Goal: Check status: Check status

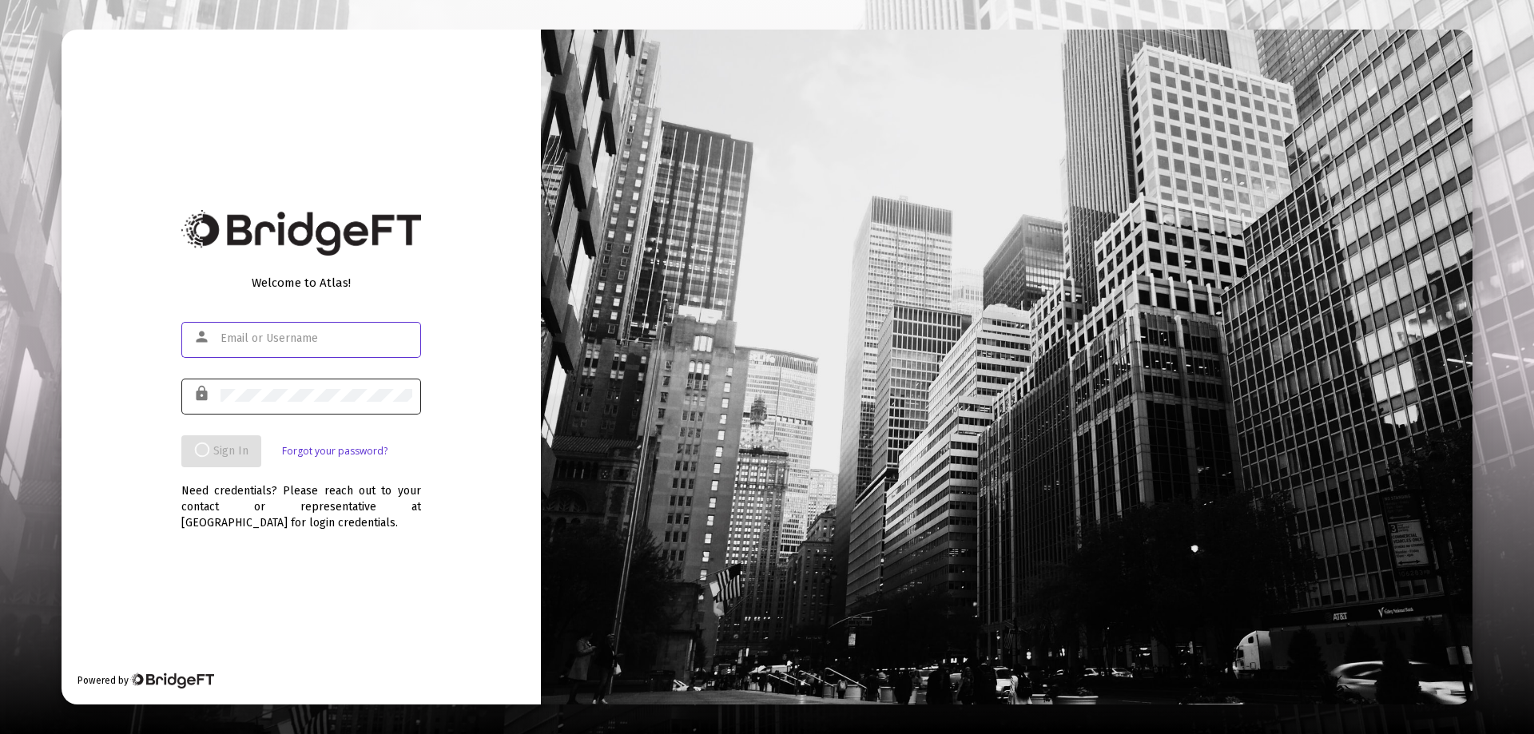
type input "[PERSON_NAME][EMAIL_ADDRESS][DOMAIN_NAME]"
click at [276, 407] on div at bounding box center [316, 394] width 192 height 39
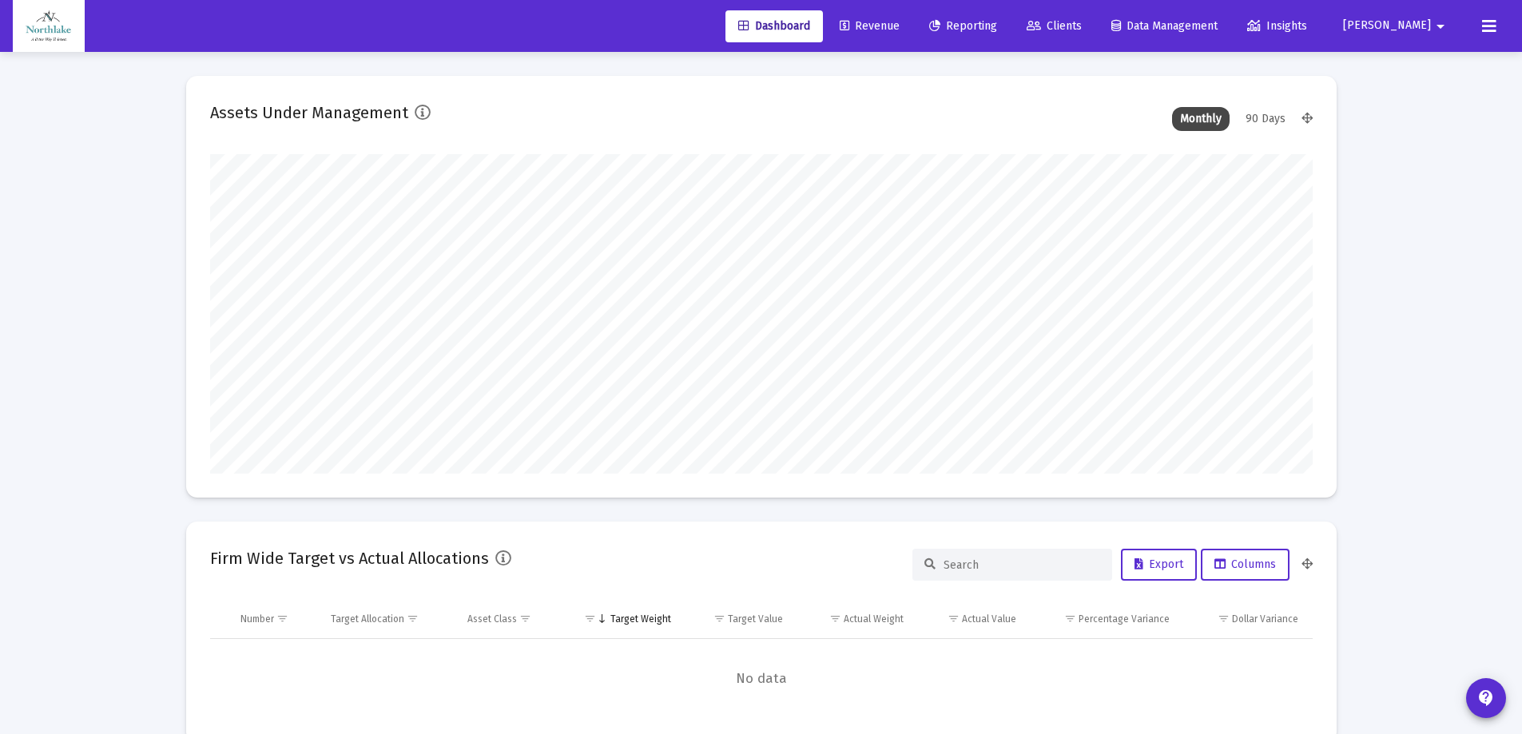
scroll to position [320, 1102]
type input "[DATE]"
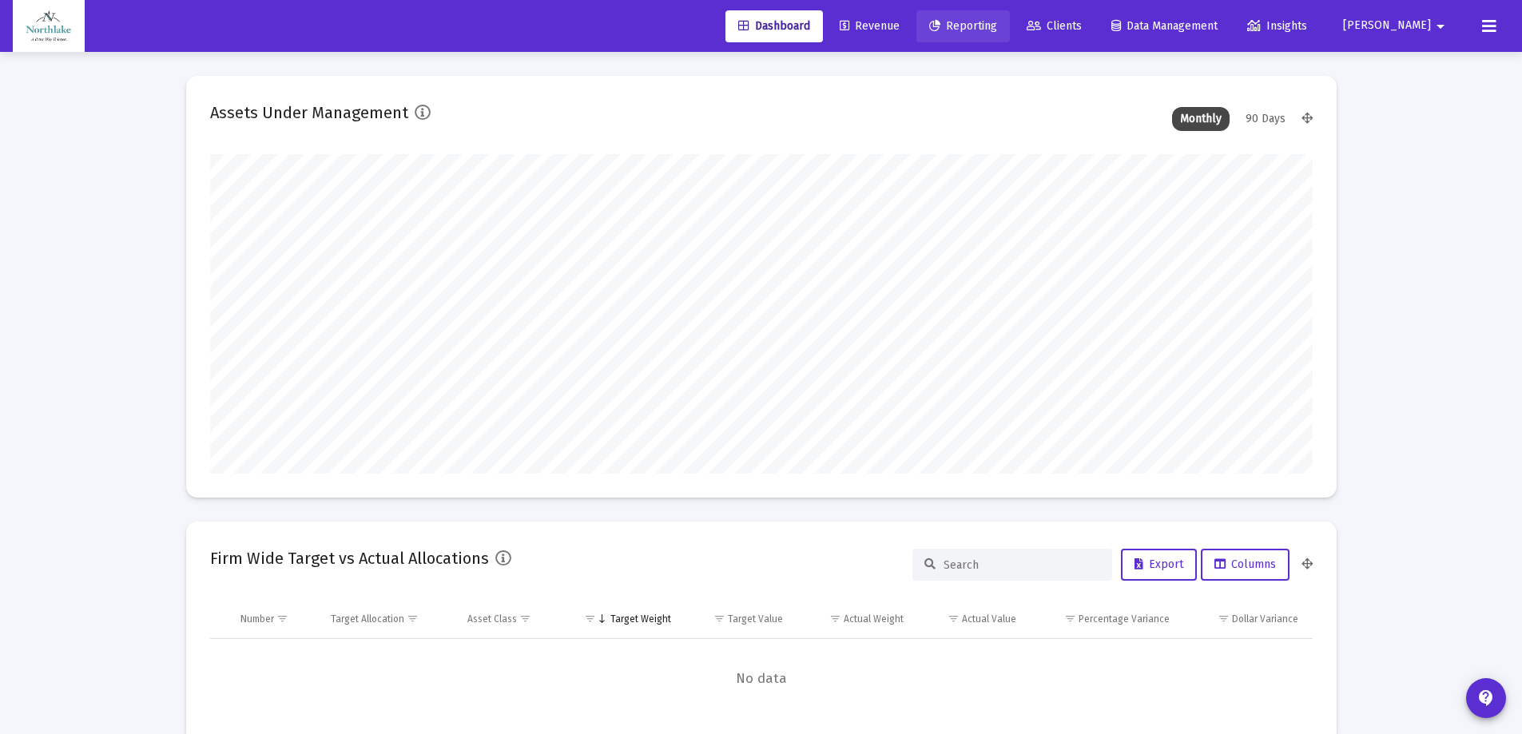
click at [997, 24] on span "Reporting" at bounding box center [963, 26] width 68 height 14
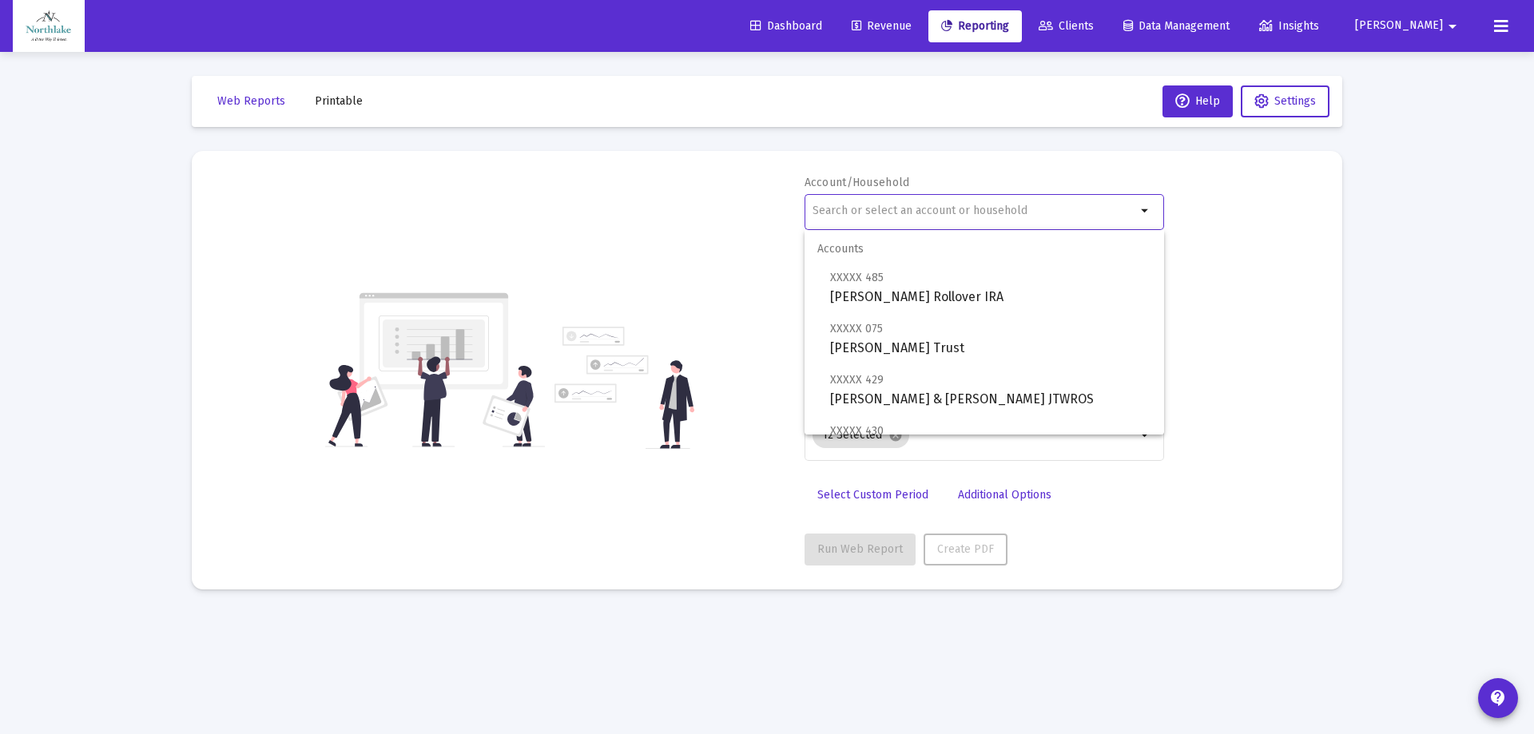
click at [896, 212] on input "text" at bounding box center [974, 211] width 324 height 13
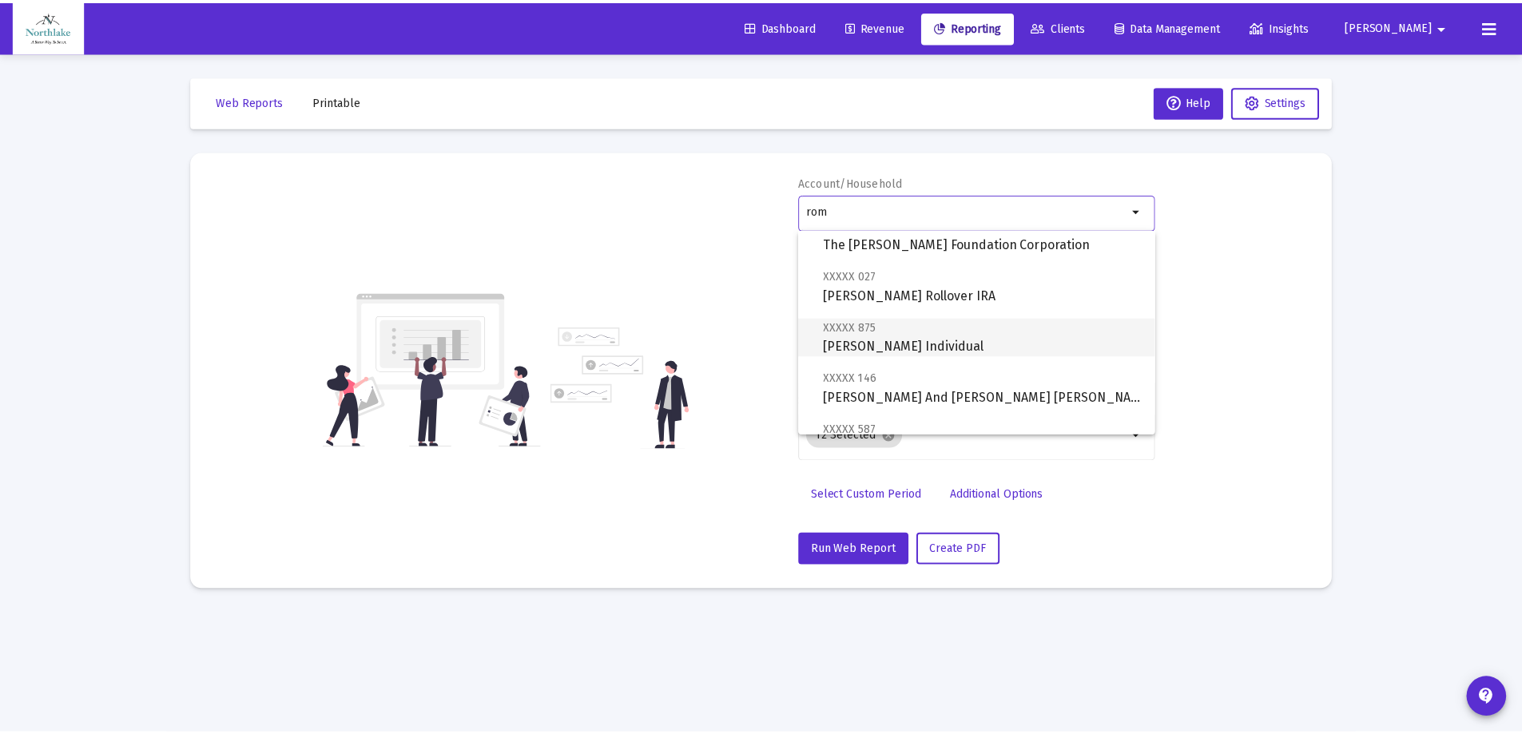
scroll to position [80, 0]
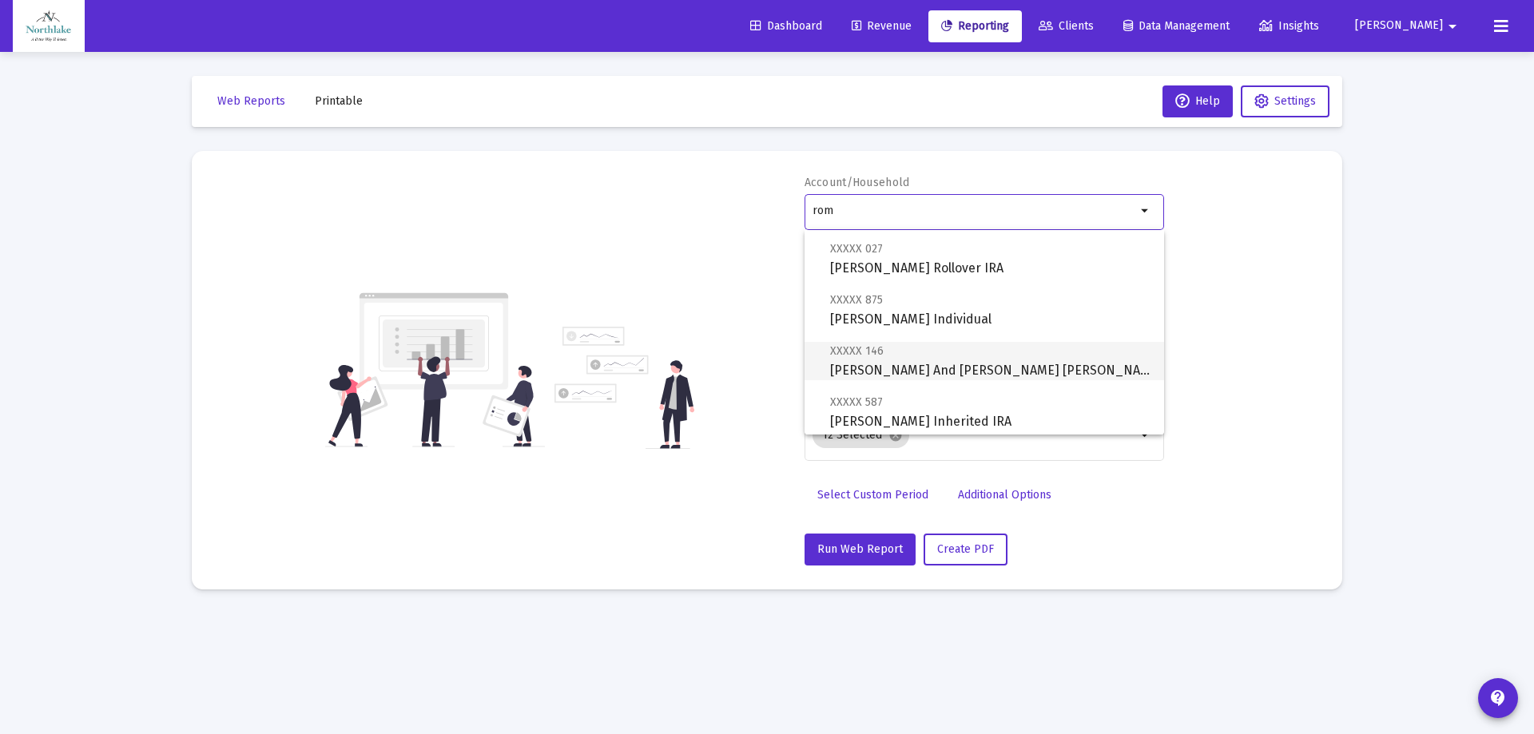
click at [969, 358] on span "XXXXX 146 [PERSON_NAME] And [PERSON_NAME] [PERSON_NAME] Corporation" at bounding box center [990, 360] width 321 height 39
type input "[PERSON_NAME] And [PERSON_NAME] [PERSON_NAME] Corporation"
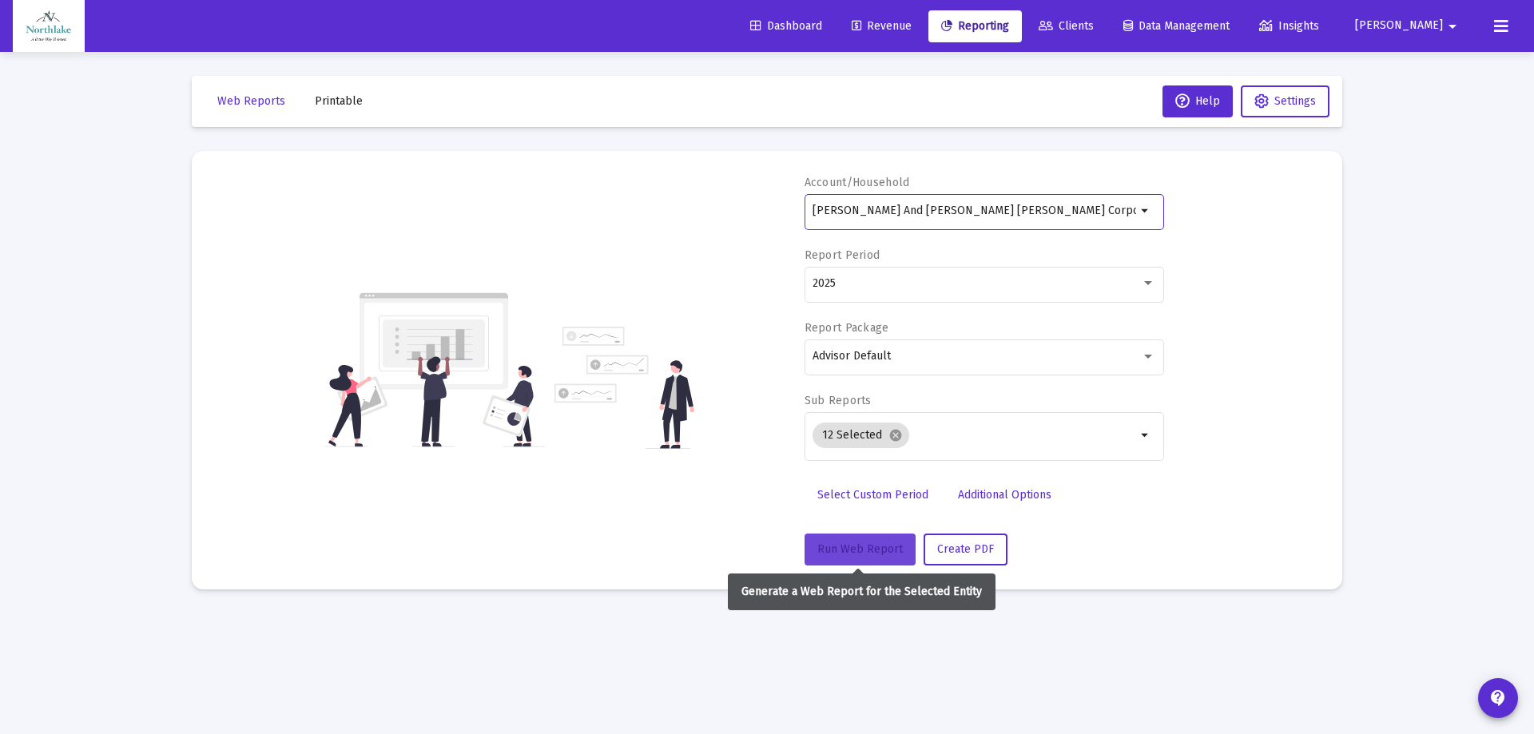
click at [852, 558] on button "Run Web Report" at bounding box center [859, 550] width 111 height 32
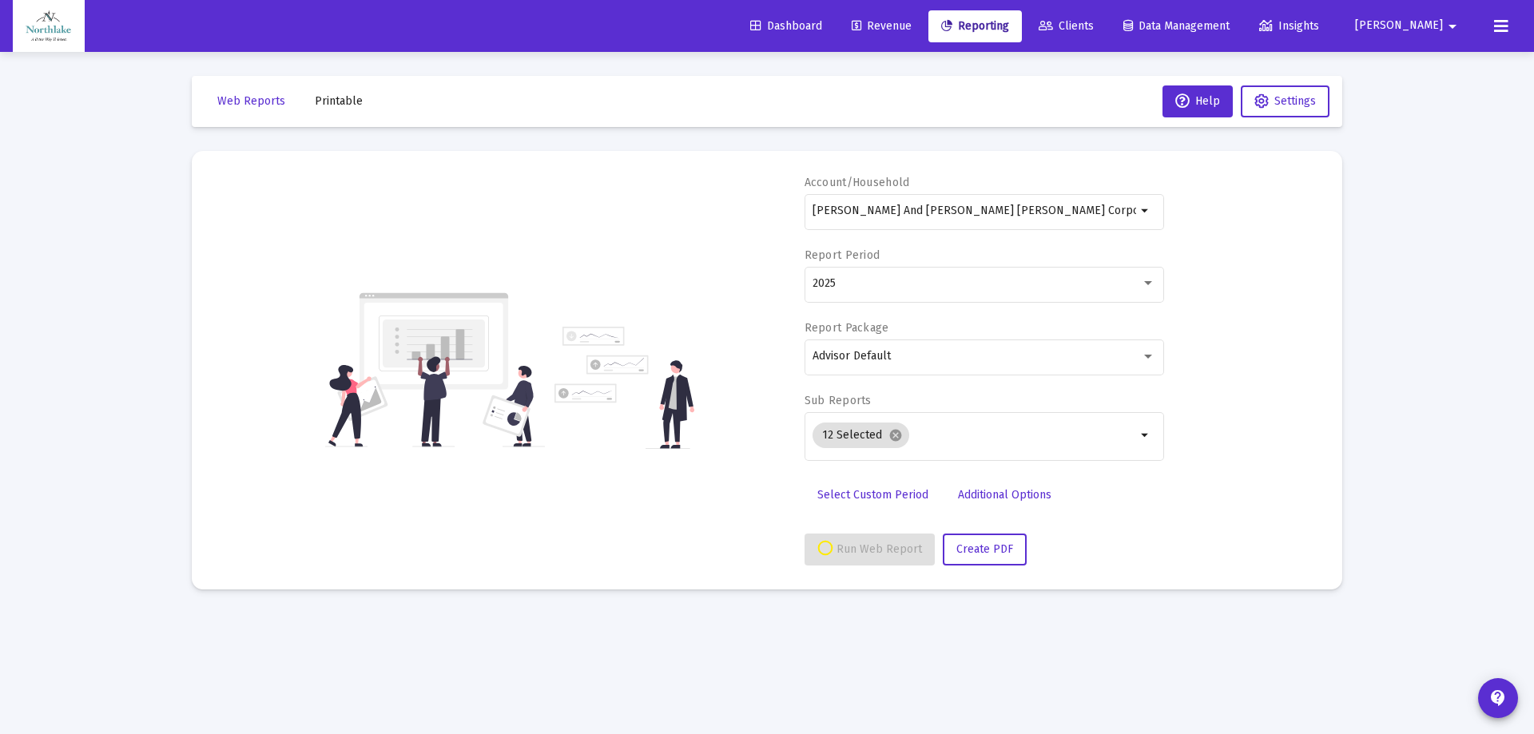
click at [1273, 307] on div "Account/Household [PERSON_NAME] And [PERSON_NAME] [PERSON_NAME] Corporation arr…" at bounding box center [767, 370] width 1102 height 391
click at [1292, 466] on div "Account/Household [PERSON_NAME] And [PERSON_NAME] [PERSON_NAME] Corporation arr…" at bounding box center [767, 370] width 1102 height 391
select select "View all"
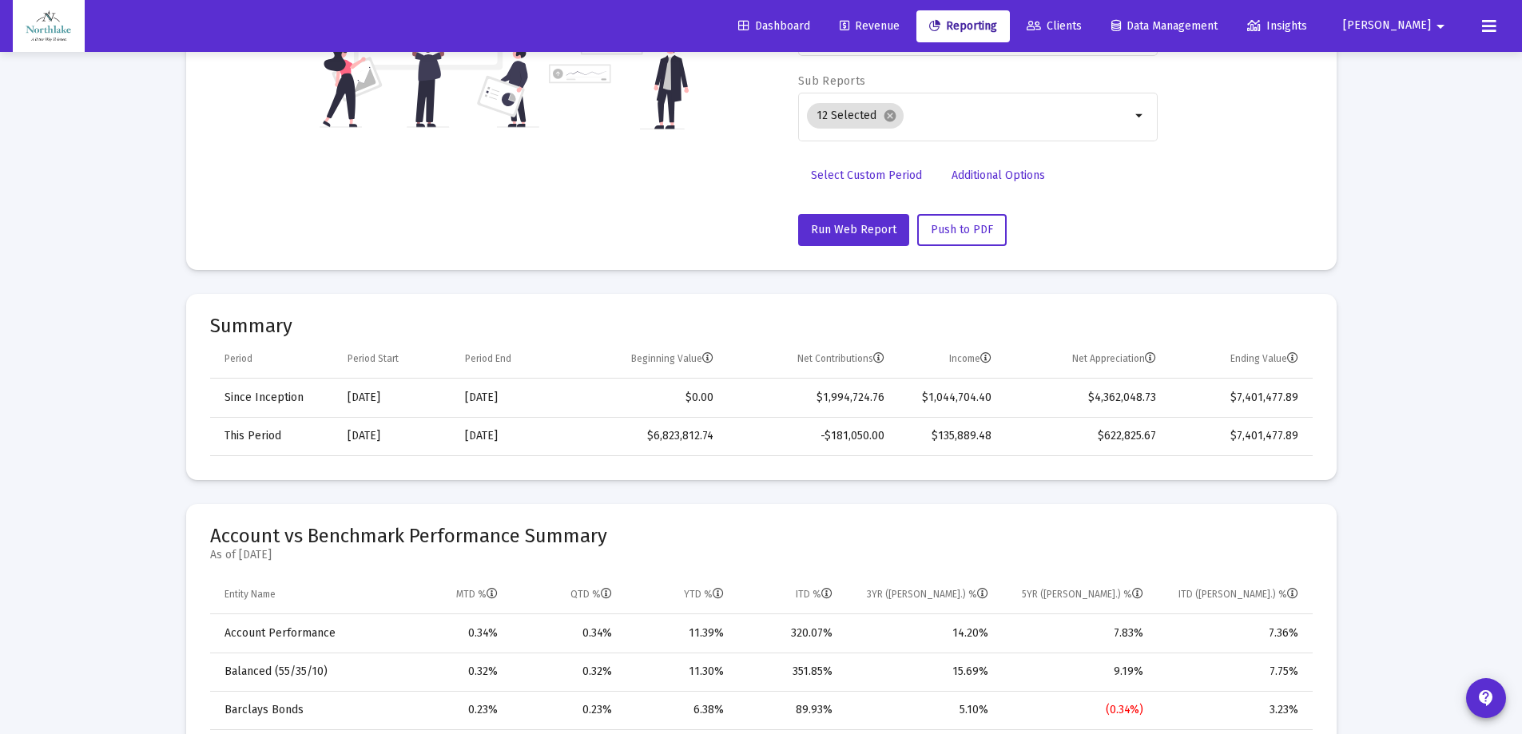
drag, startPoint x: 121, startPoint y: 482, endPoint x: 133, endPoint y: 483, distance: 12.9
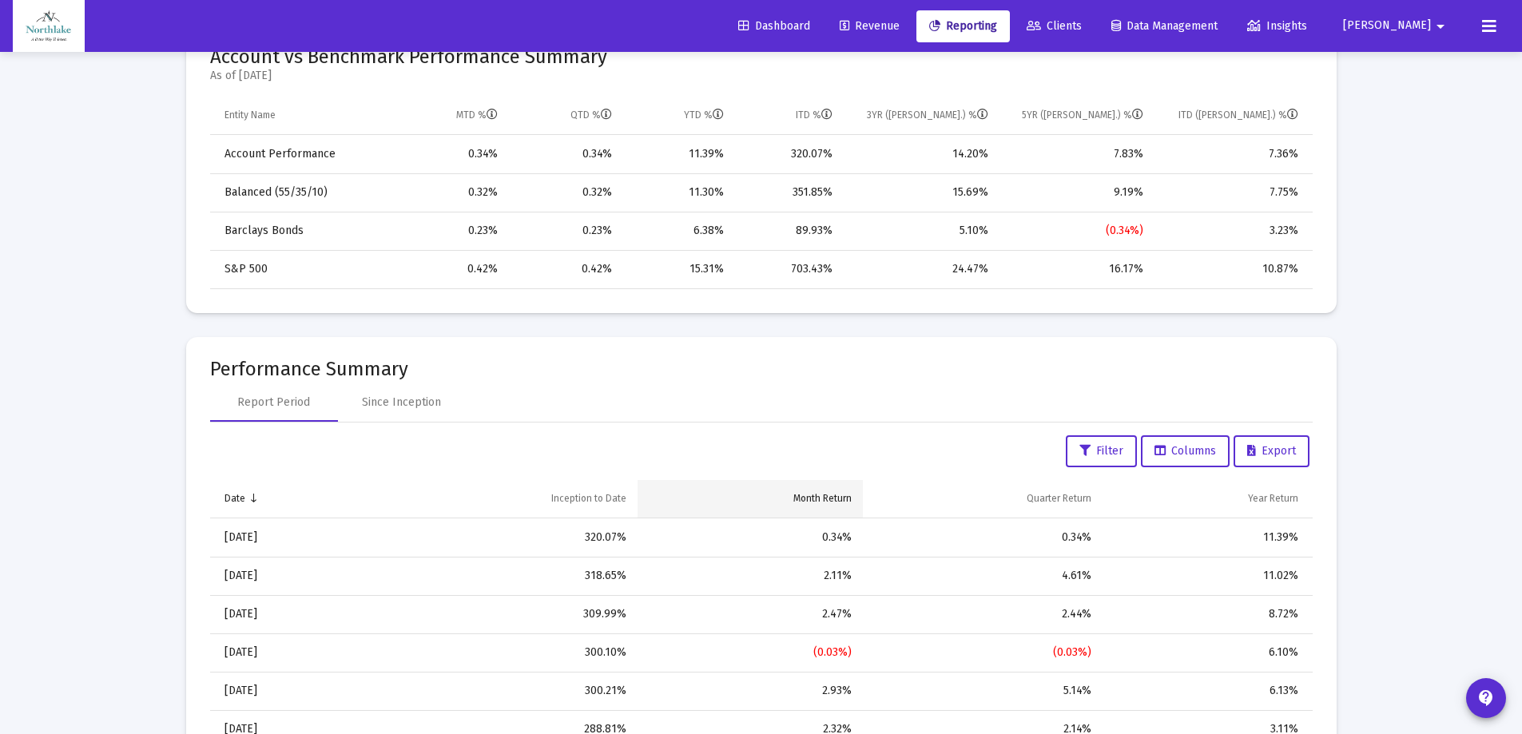
scroll to position [879, 0]
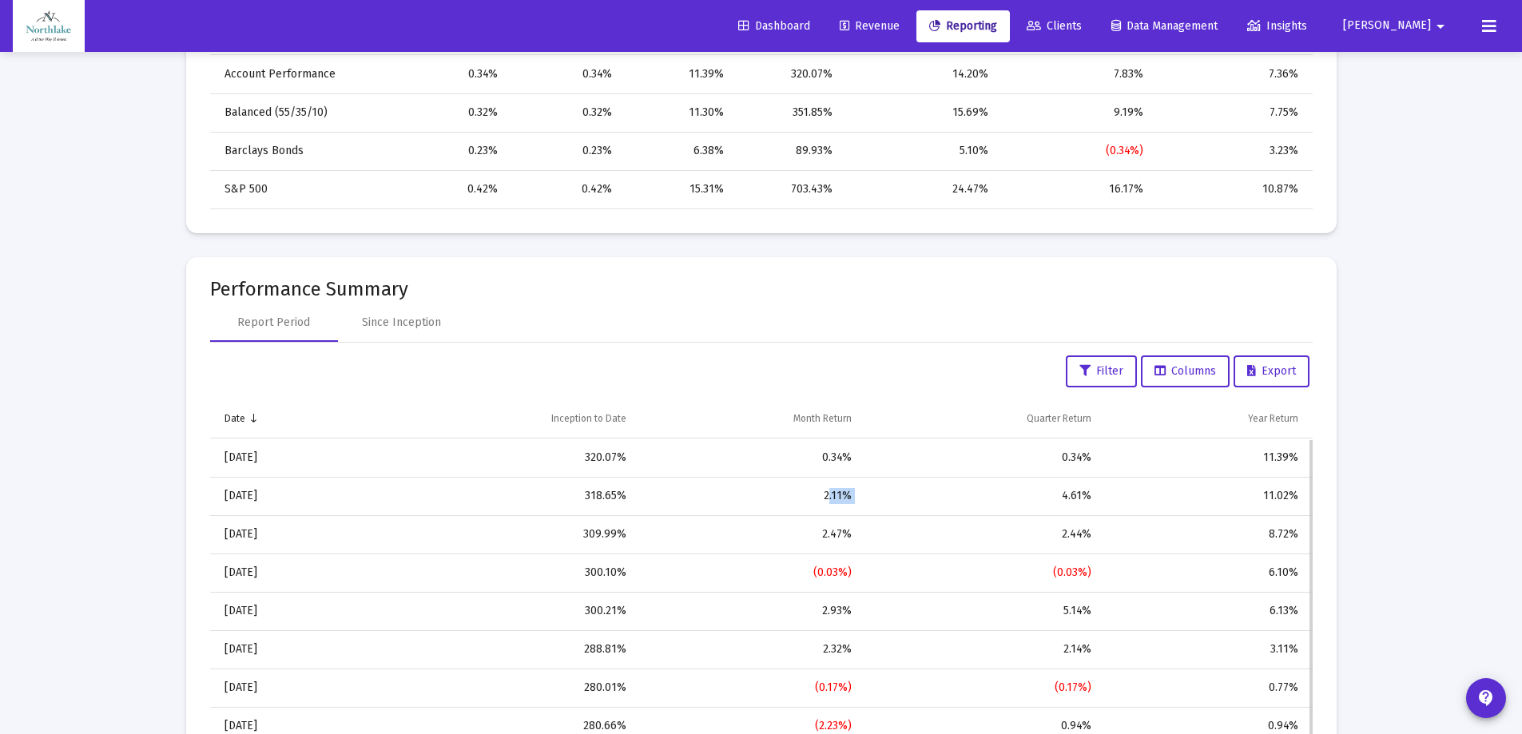
drag, startPoint x: 879, startPoint y: 495, endPoint x: 824, endPoint y: 498, distance: 54.4
click at [824, 498] on tr "[DATE] 318.65% 2.11% 4.61% 11.02%" at bounding box center [761, 496] width 1102 height 38
